Goal: Task Accomplishment & Management: Complete application form

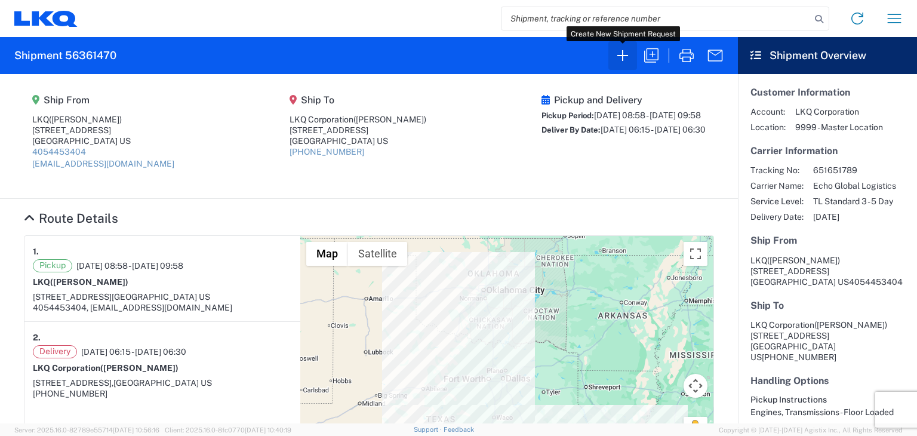
click at [623, 53] on icon "button" at bounding box center [622, 55] width 19 height 19
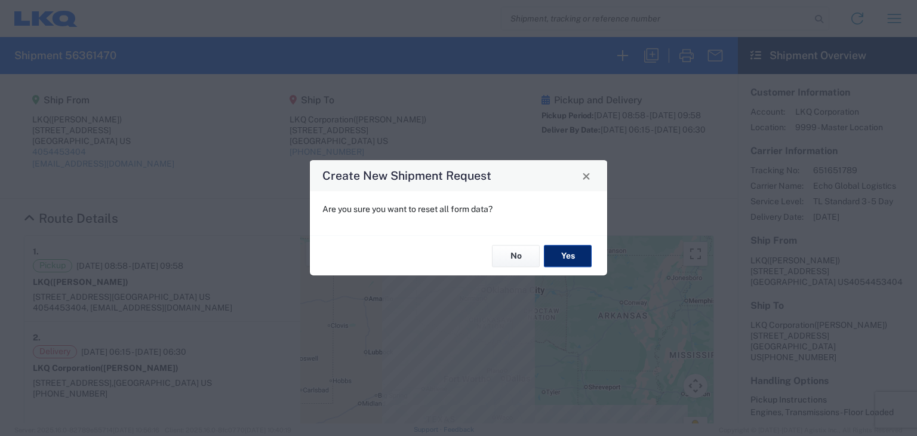
click at [564, 251] on button "Yes" at bounding box center [568, 256] width 48 height 22
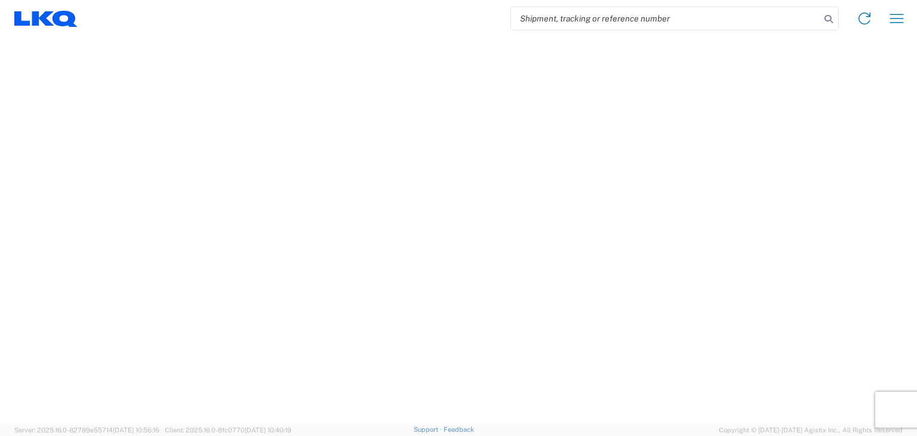
select select "FULL"
select select "LBS"
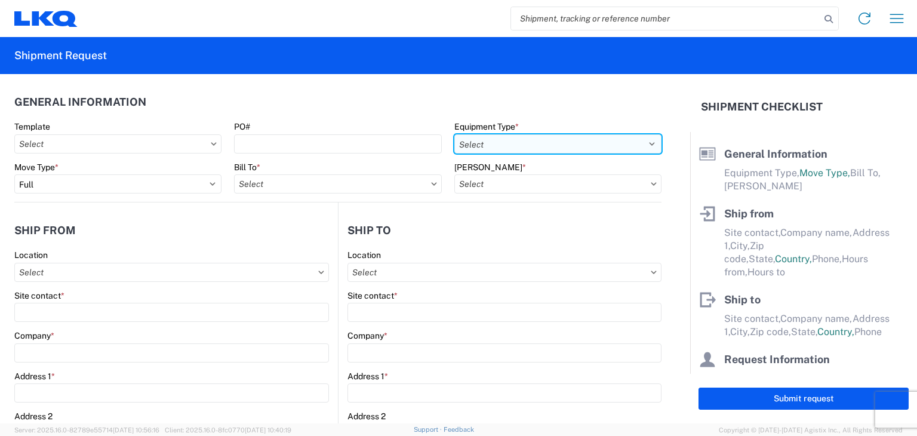
click at [565, 139] on select "Select 53’ Dry Van Flatbed Dropdeck (van) Lowboy (flatbed) Rail" at bounding box center [557, 143] width 207 height 19
select select "STDV"
click at [454, 134] on select "Select 53’ Dry Van Flatbed Dropdeck (van) Lowboy (flatbed) Rail" at bounding box center [557, 143] width 207 height 19
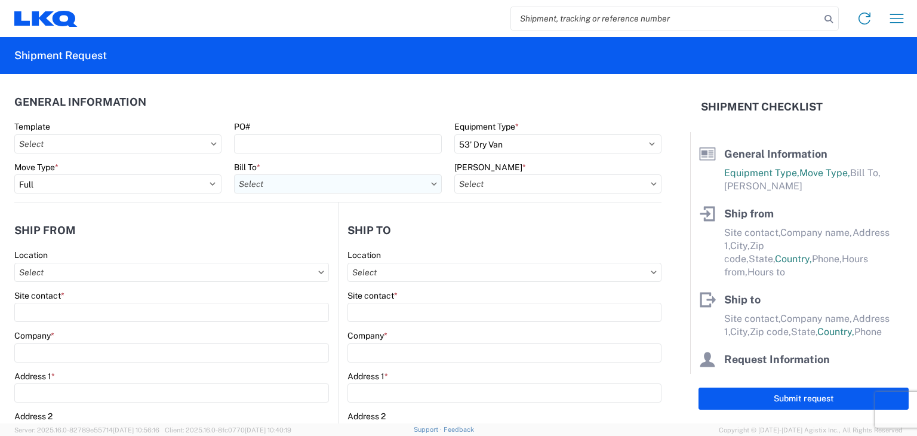
click at [411, 183] on input "Bill To *" at bounding box center [337, 183] width 207 height 19
type input "1760"
click at [313, 238] on div "1760 - LKQ Best Core" at bounding box center [338, 237] width 209 height 19
type input "1760 - LKQ Best Core"
click at [492, 187] on input "[PERSON_NAME] *" at bounding box center [557, 183] width 207 height 19
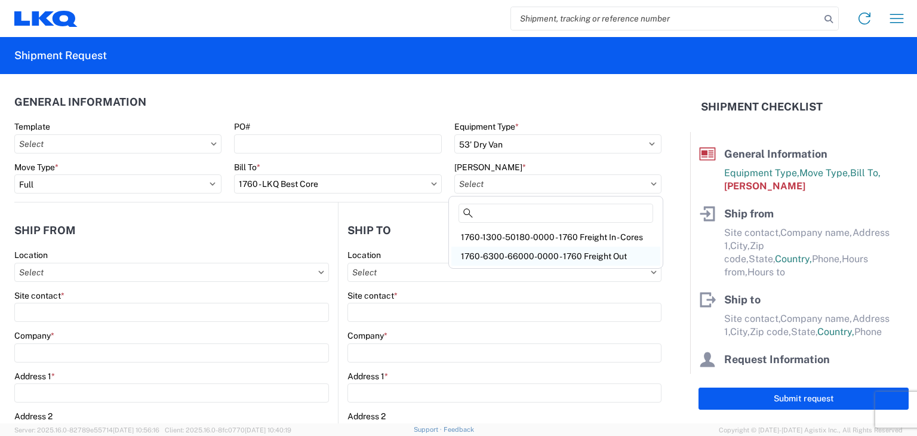
click at [511, 254] on div "1760-6300-66000-0000 - 1760 Freight Out" at bounding box center [555, 256] width 209 height 19
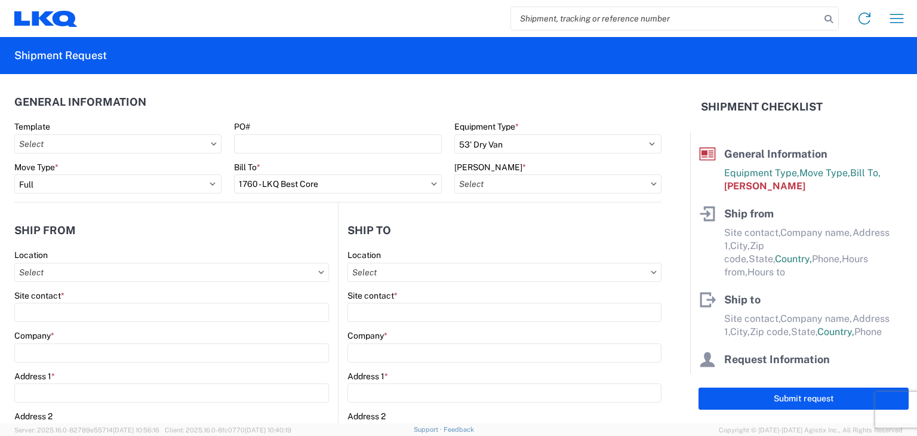
type input "1760-6300-66000-0000 - 1760 Freight Out"
click at [136, 268] on input "Location" at bounding box center [171, 272] width 315 height 19
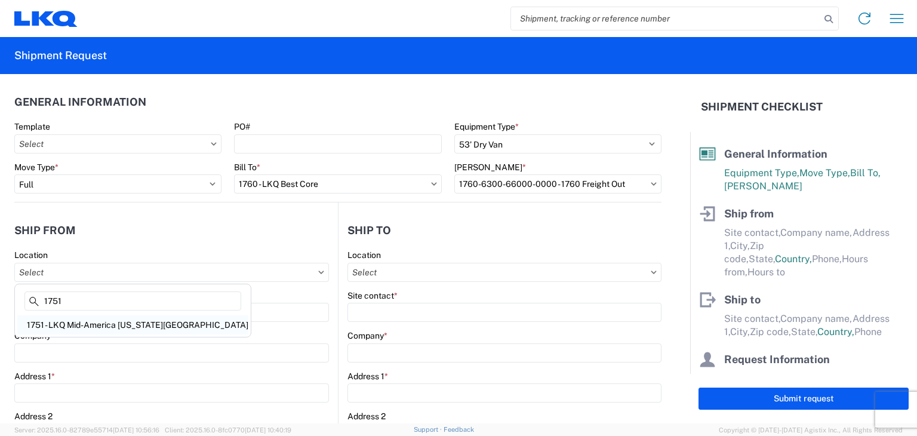
type input "1751"
click at [118, 323] on div "1751 - LKQ Mid-America [US_STATE][GEOGRAPHIC_DATA]" at bounding box center [132, 324] width 231 height 19
type input "1751 - LKQ Mid-America [US_STATE][GEOGRAPHIC_DATA]"
type input "LKQ Corporation"
type input "[STREET_ADDRESS]"
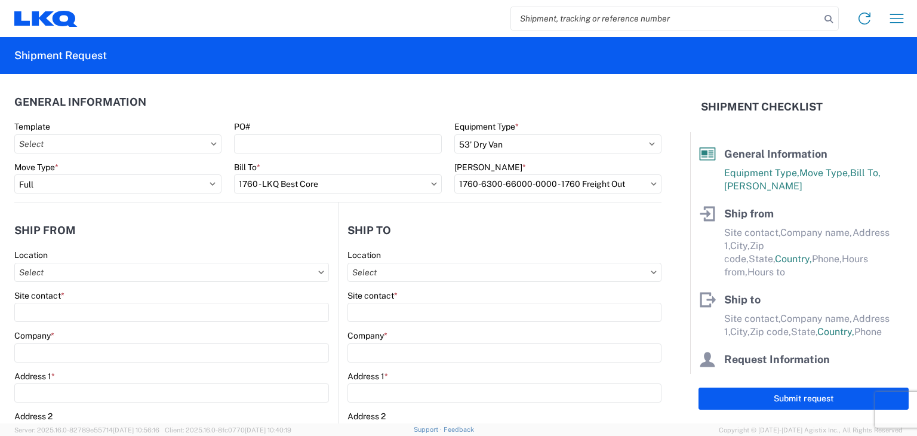
type input "El Reno"
type input "73036"
select select "OK"
select select "US"
type input "[PHONE_NUMBER]"
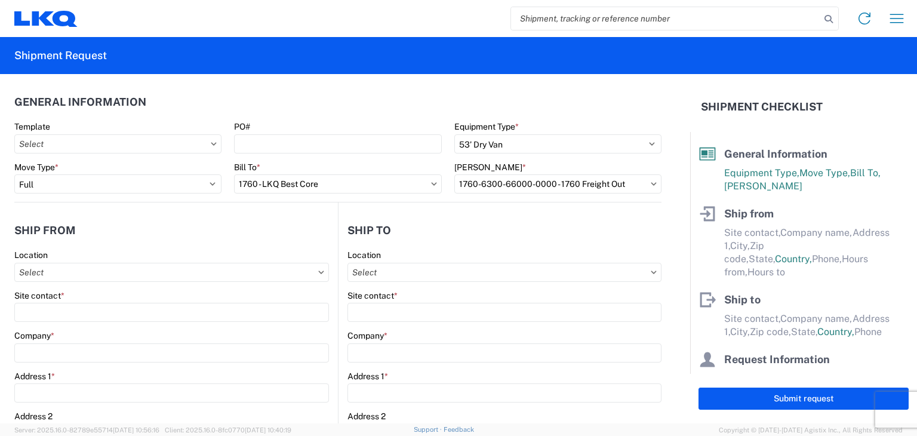
type input "08:00"
type input "17:00"
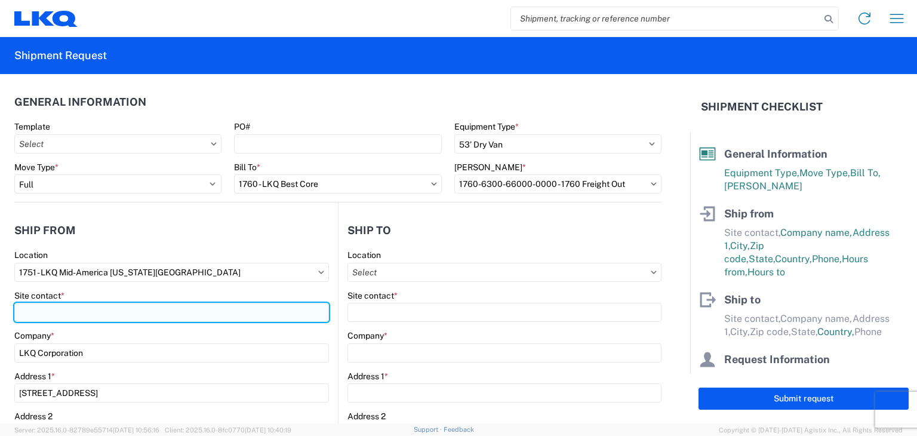
click at [107, 310] on input "Site contact *" at bounding box center [171, 312] width 315 height 19
type input "[PERSON_NAME]"
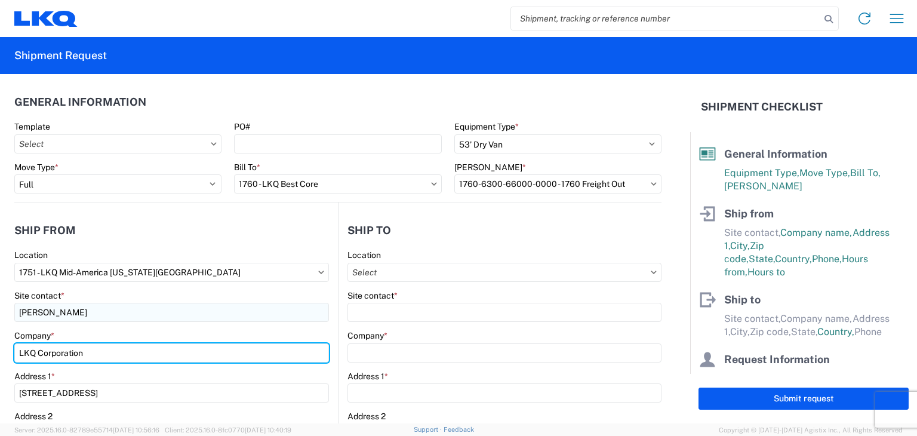
type input "LKQ"
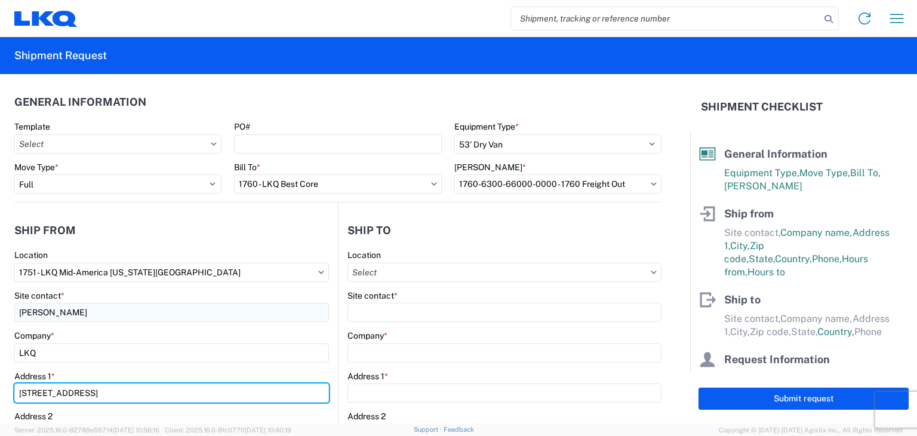
type input "[STREET_ADDRESS]"
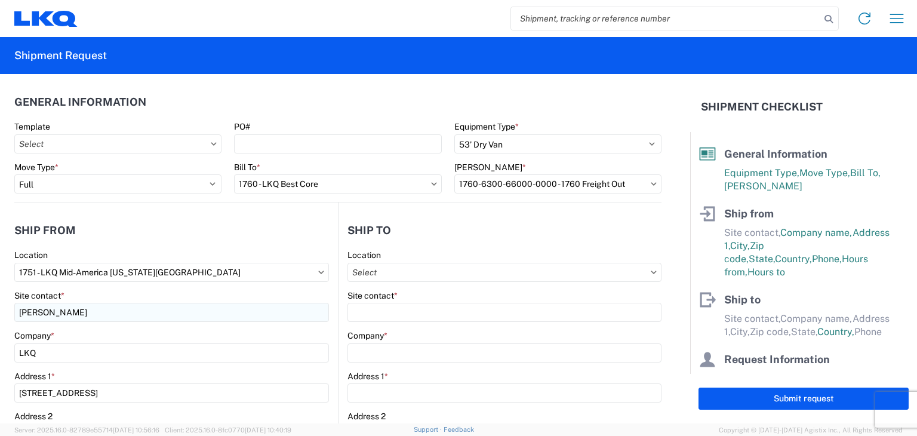
type input "[EMAIL_ADDRESS][DOMAIN_NAME]"
type input "4054453404"
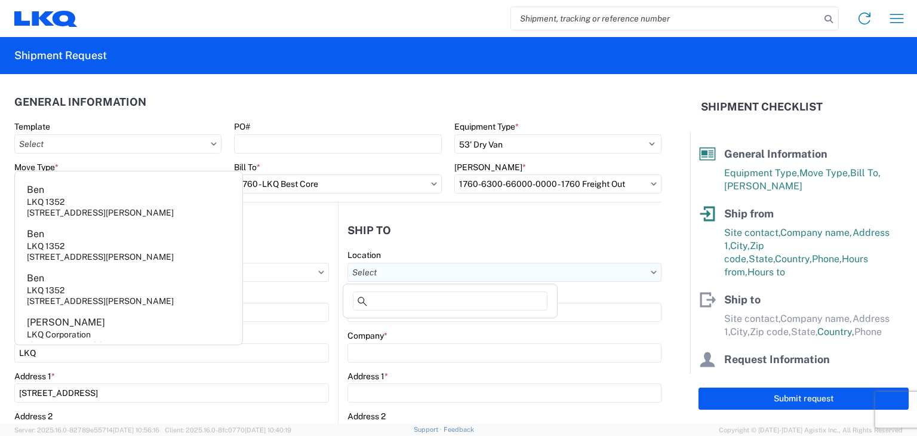
click at [385, 274] on input "Location" at bounding box center [505, 272] width 314 height 19
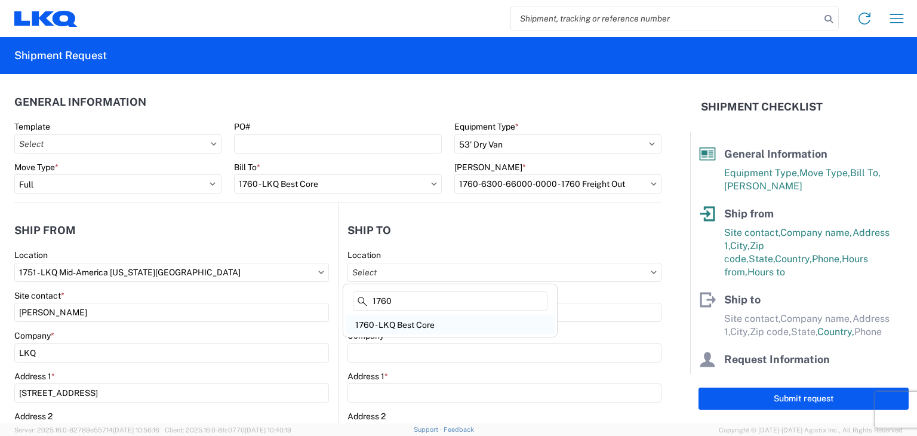
type input "1760"
click at [392, 328] on div "1760 - LKQ Best Core" at bounding box center [450, 324] width 209 height 19
type input "1760 - LKQ Best Core"
type input "LKQ Corporation"
type input "[STREET_ADDRESS]"
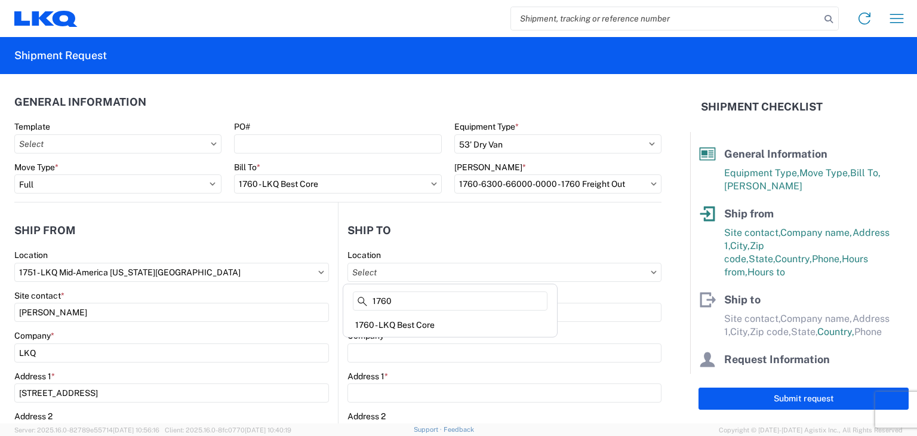
type input "[GEOGRAPHIC_DATA]"
type input "77038"
select select "US"
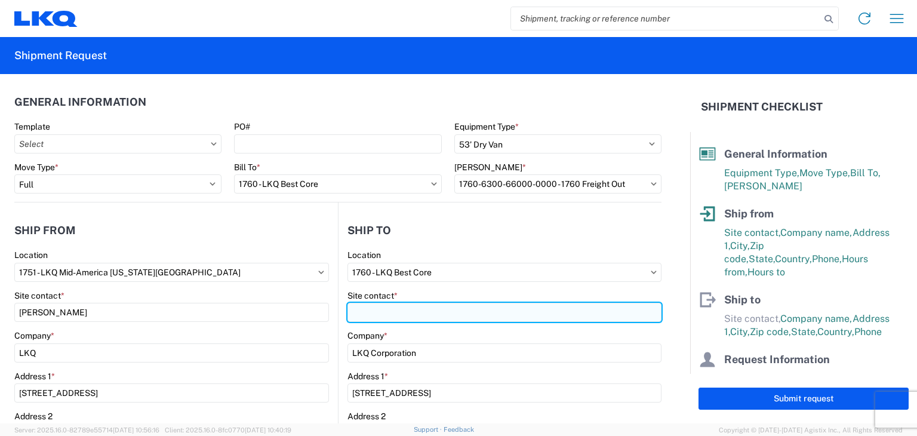
click at [394, 318] on input "Site contact *" at bounding box center [505, 312] width 314 height 19
type input "[PERSON_NAME]"
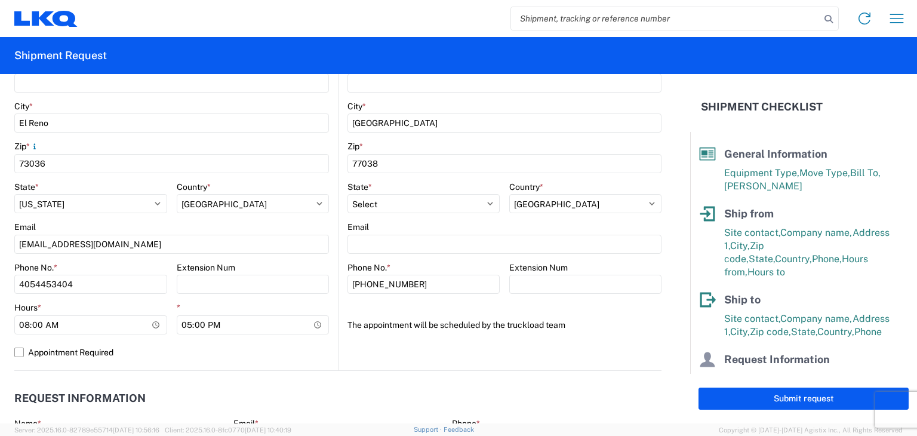
scroll to position [358, 0]
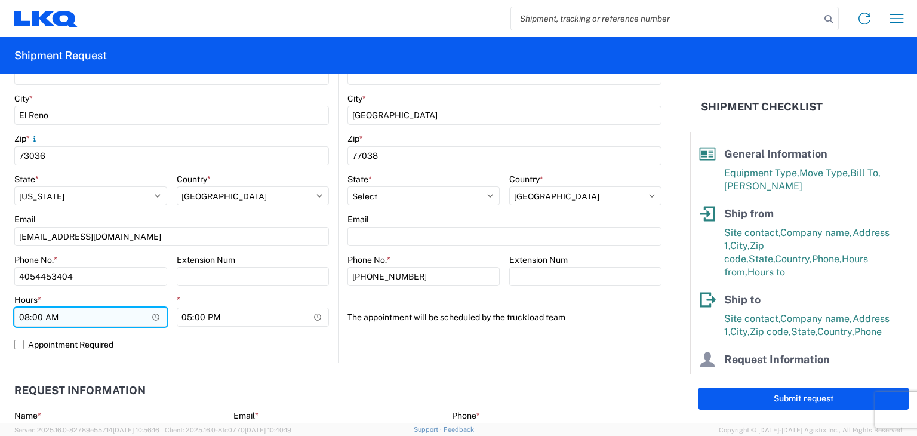
click at [27, 316] on input "08:00" at bounding box center [90, 317] width 153 height 19
type input "07:00"
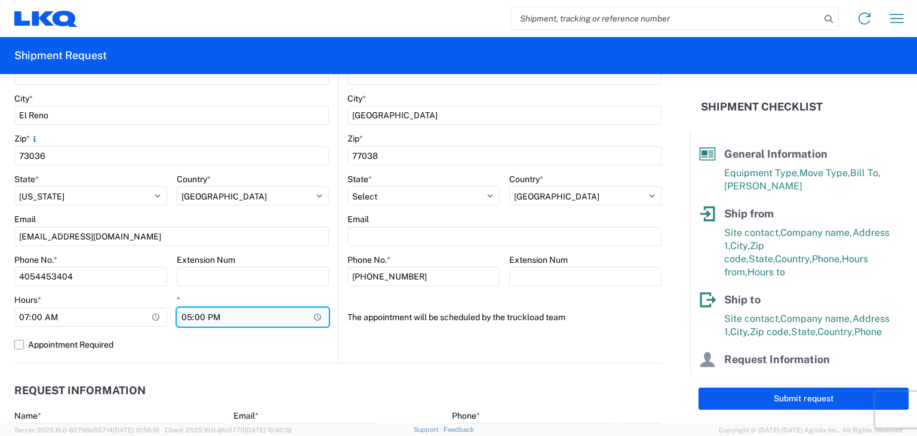
click at [185, 318] on input "17:00" at bounding box center [253, 317] width 153 height 19
type input "16:00"
click at [193, 370] on agx-request-info "Request Information Name * Email * Merchant Phone * Load Ready Date * Ship Dead…" at bounding box center [337, 427] width 647 height 128
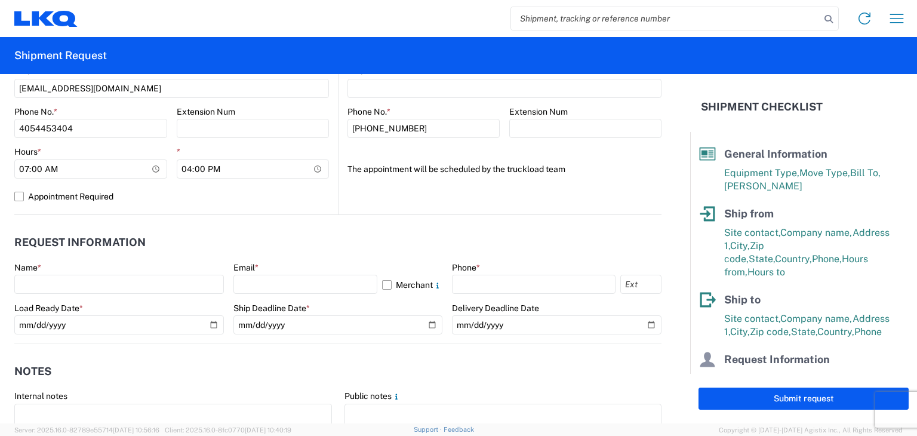
scroll to position [537, 0]
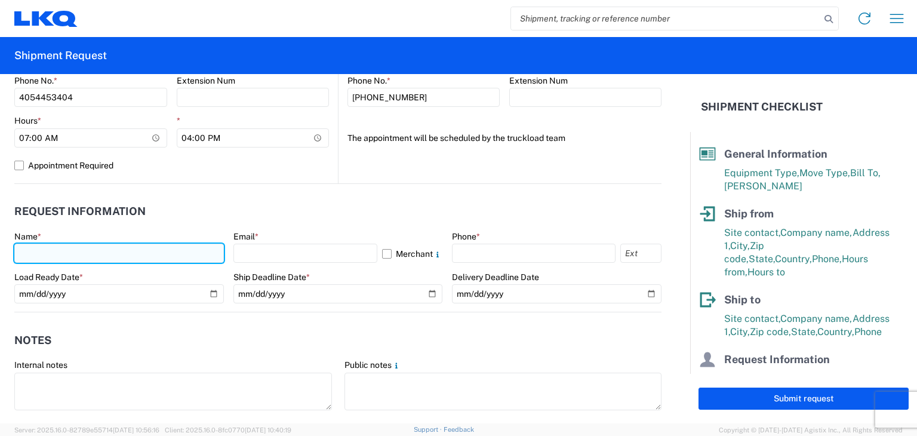
click at [91, 253] on input "text" at bounding box center [119, 253] width 210 height 19
type input "[PERSON_NAME]"
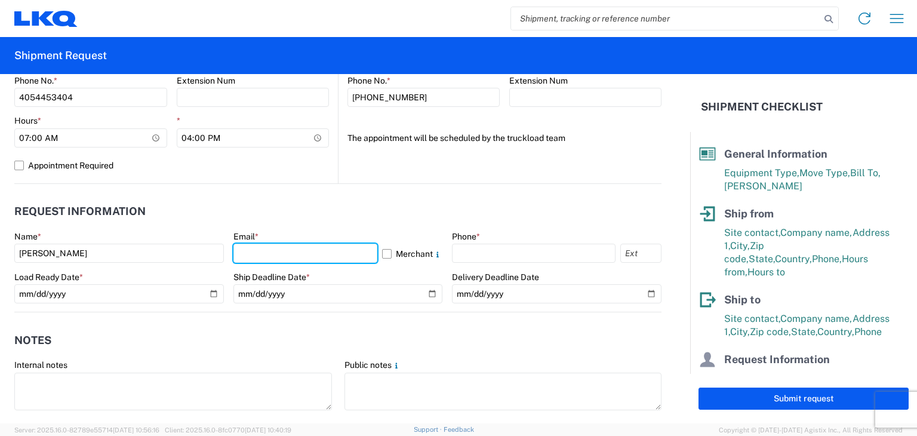
type input "[EMAIL_ADDRESS][DOMAIN_NAME]"
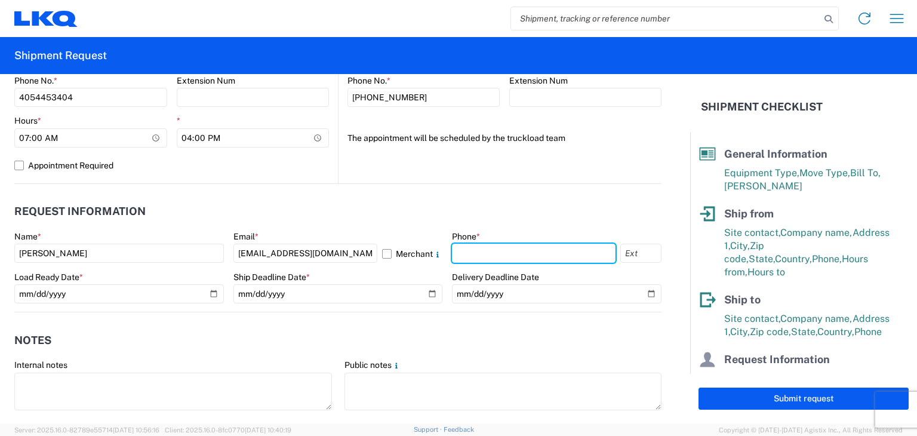
type input "4054453404"
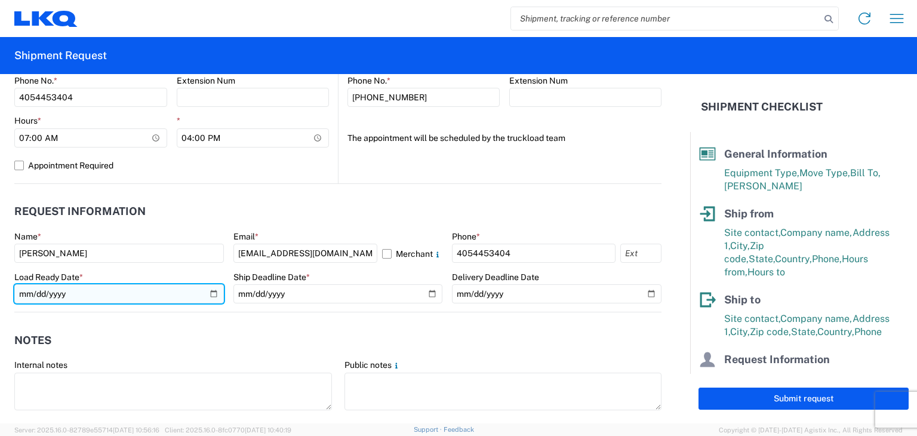
click at [208, 295] on input "date" at bounding box center [119, 293] width 210 height 19
type input "[DATE]"
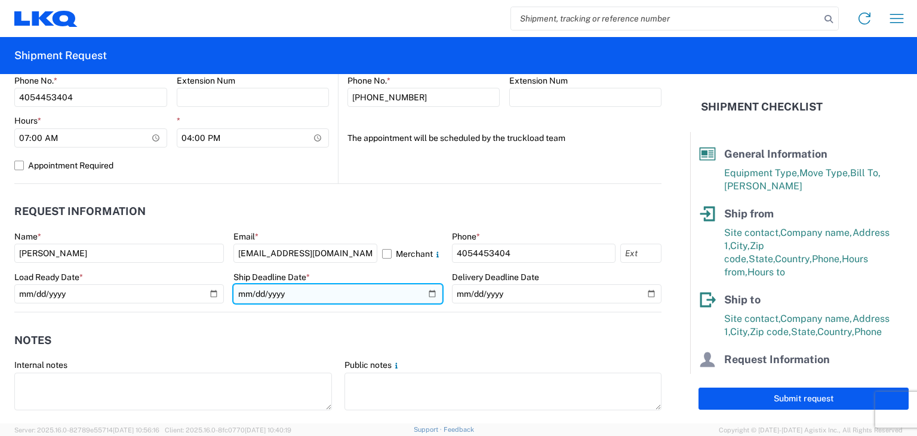
click at [425, 293] on input "date" at bounding box center [338, 293] width 210 height 19
type input "[DATE]"
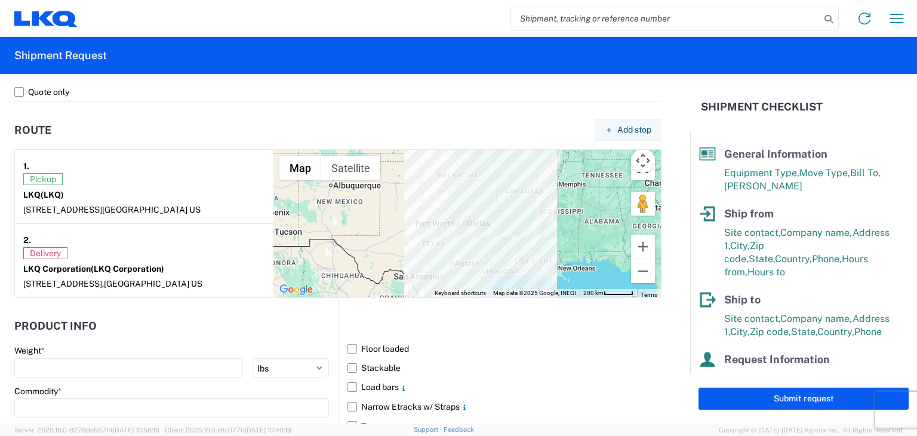
scroll to position [896, 0]
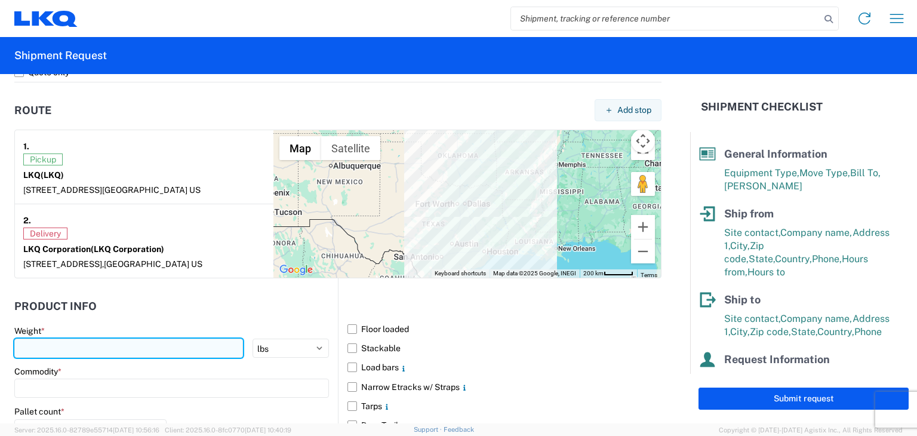
click at [217, 348] on input "number" at bounding box center [128, 348] width 229 height 19
type input "36000"
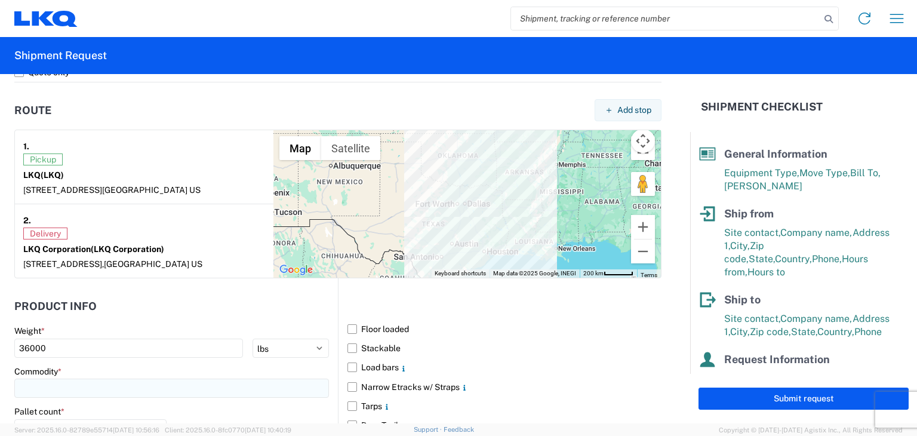
click at [129, 389] on input at bounding box center [171, 388] width 315 height 19
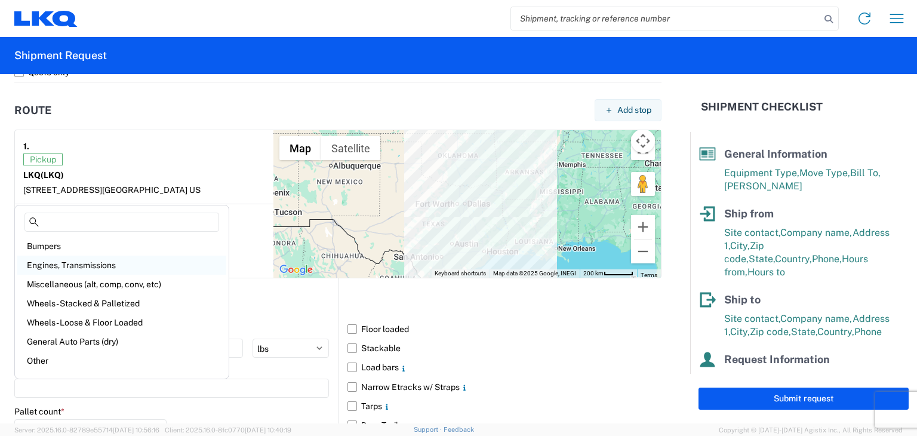
click at [98, 263] on div "Engines, Transmissions" at bounding box center [121, 265] width 209 height 19
type input "Engines, Transmissions"
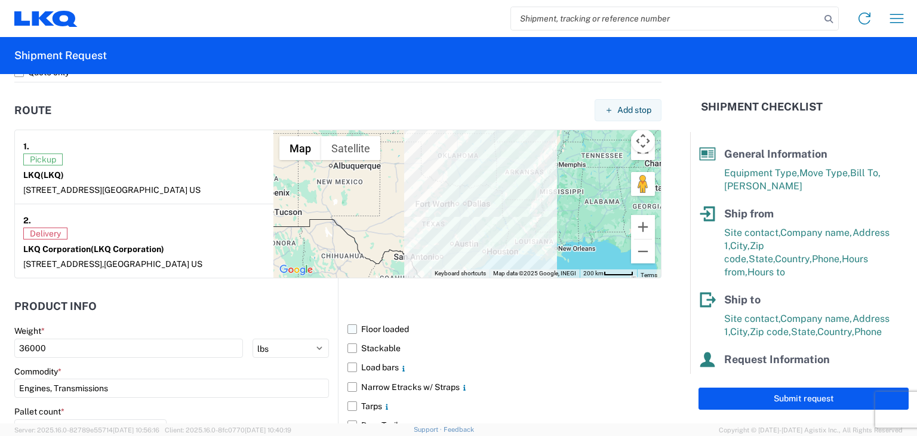
click at [348, 328] on label "Floor loaded" at bounding box center [505, 328] width 314 height 19
click at [0, 0] on input "Floor loaded" at bounding box center [0, 0] width 0 height 0
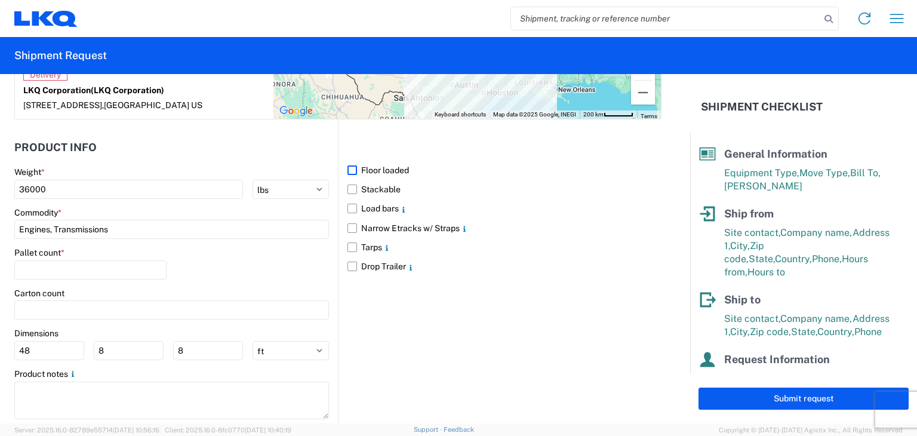
scroll to position [1075, 0]
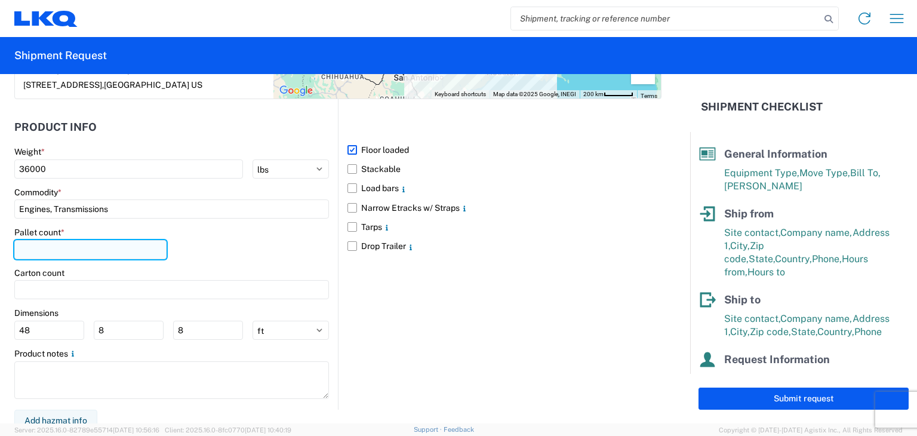
click at [86, 250] on input "number" at bounding box center [90, 249] width 152 height 19
type input "24"
click at [411, 331] on div "Floor loaded Stackable Load bars Narrow Etracks w/ Straps Tarps Drop Trailer" at bounding box center [500, 254] width 324 height 310
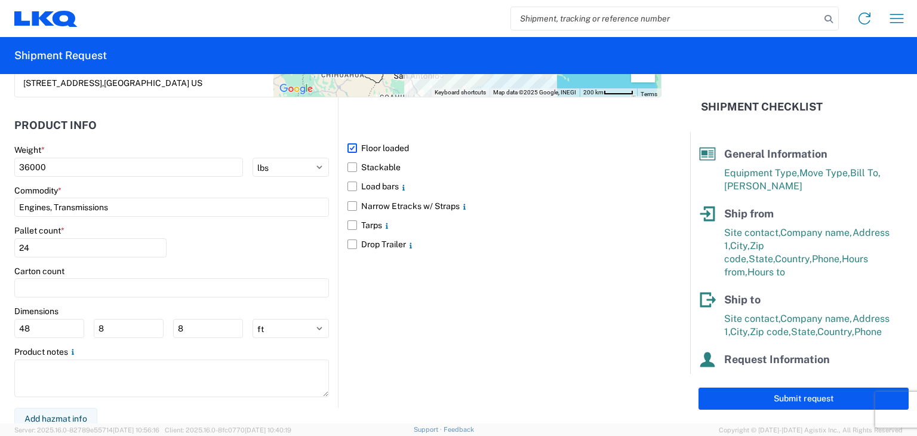
scroll to position [1080, 0]
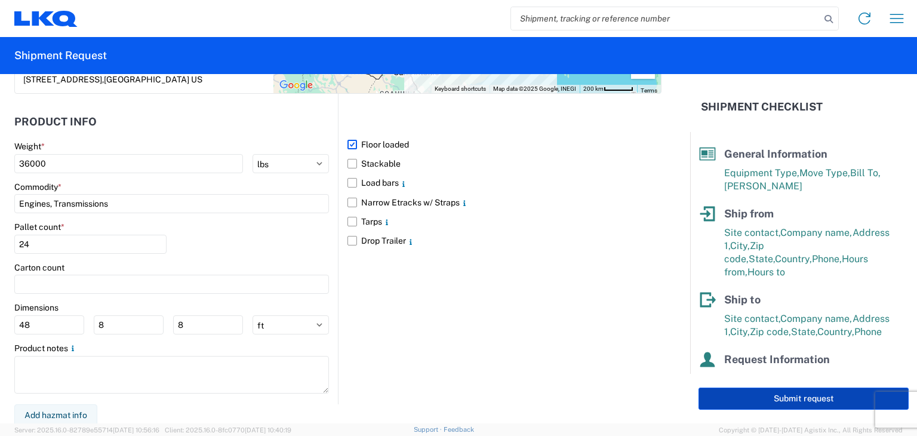
click at [785, 397] on button "Submit request" at bounding box center [804, 399] width 210 height 22
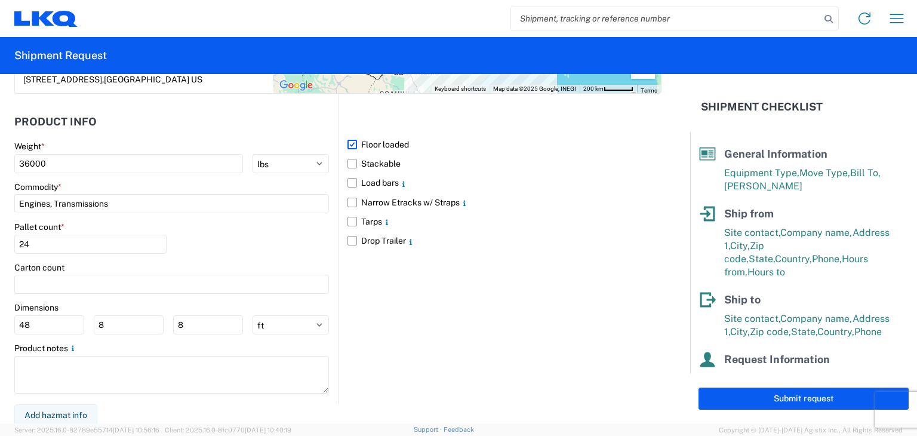
select select "OK"
select select "US"
